Goal: Navigation & Orientation: Find specific page/section

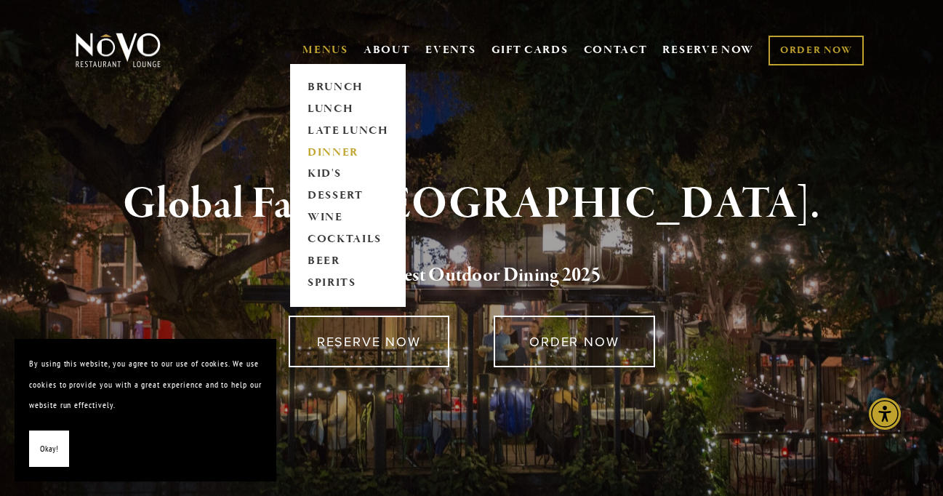
click at [321, 155] on link "DINNER" at bounding box center [347, 153] width 91 height 22
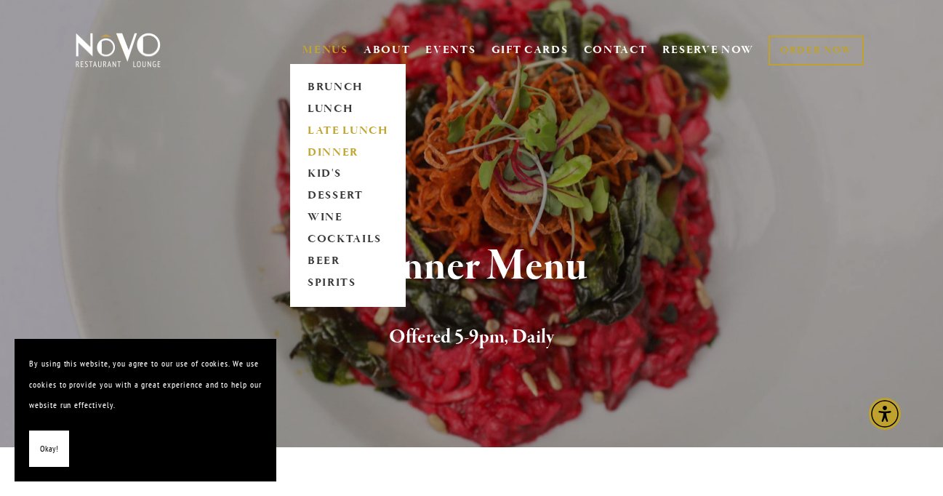
click at [329, 129] on link "LATE LUNCH" at bounding box center [347, 131] width 91 height 22
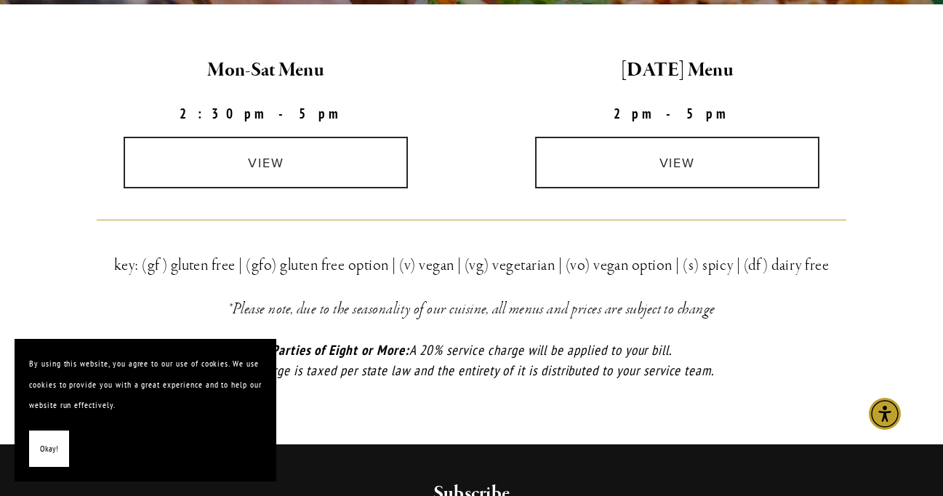
scroll to position [444, 0]
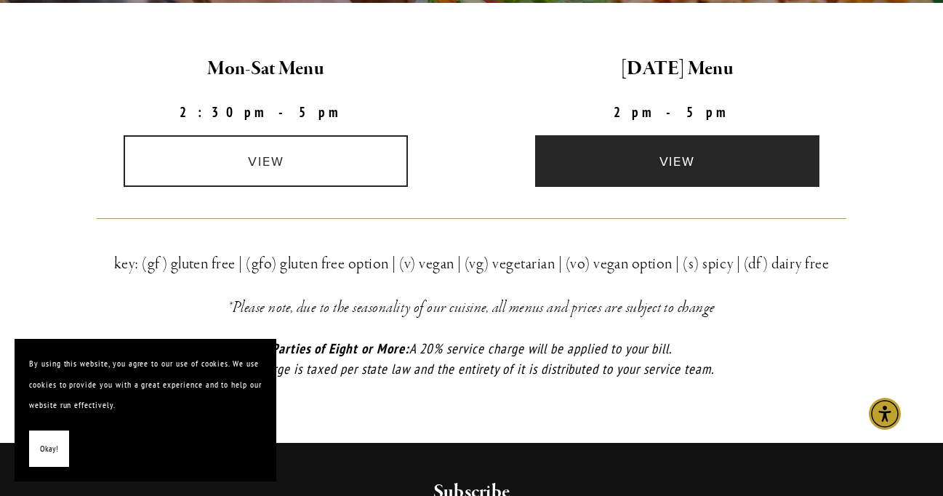
click at [670, 158] on link "view" at bounding box center [677, 161] width 284 height 52
